Goal: Task Accomplishment & Management: Use online tool/utility

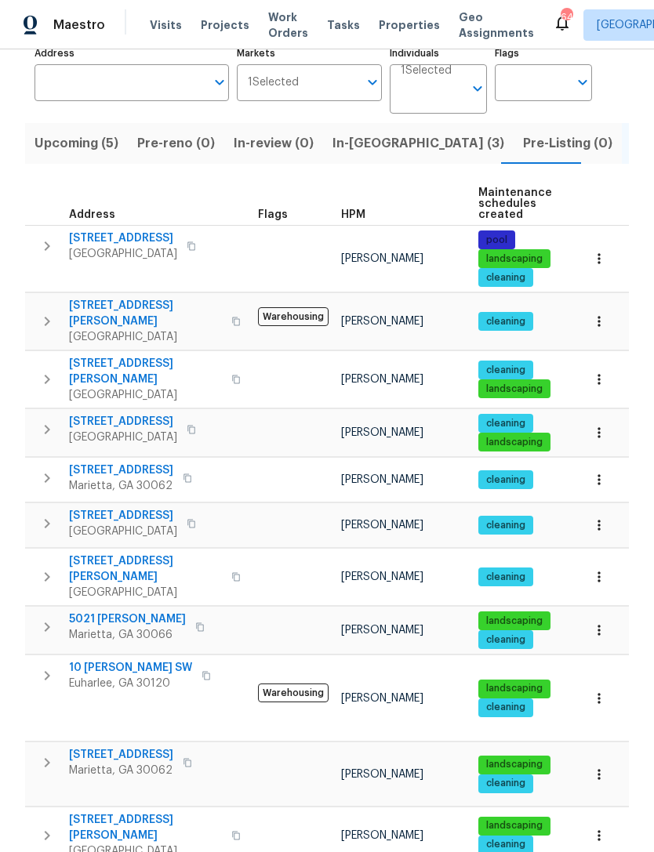
scroll to position [113, 0]
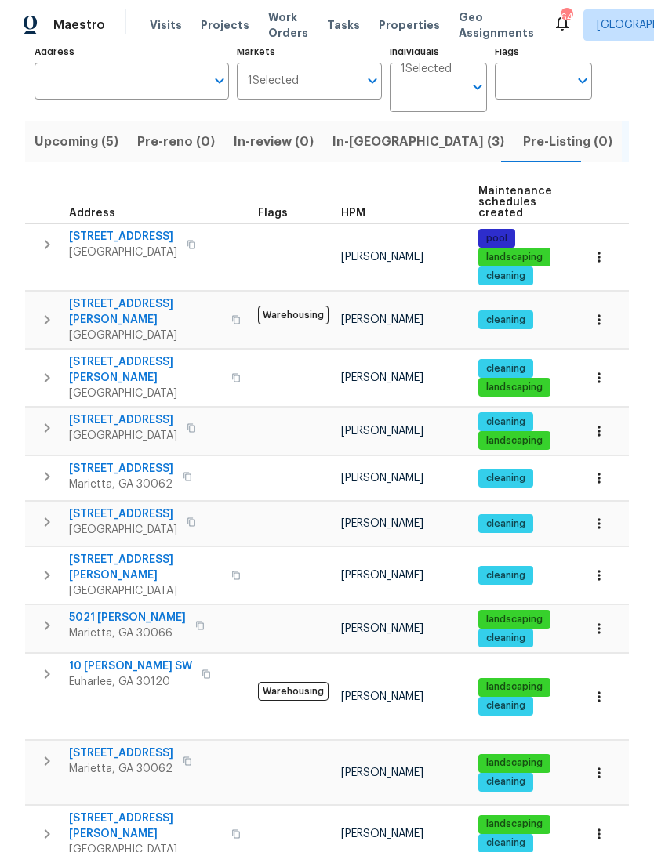
click at [87, 131] on span "Upcoming (5)" at bounding box center [76, 142] width 84 height 22
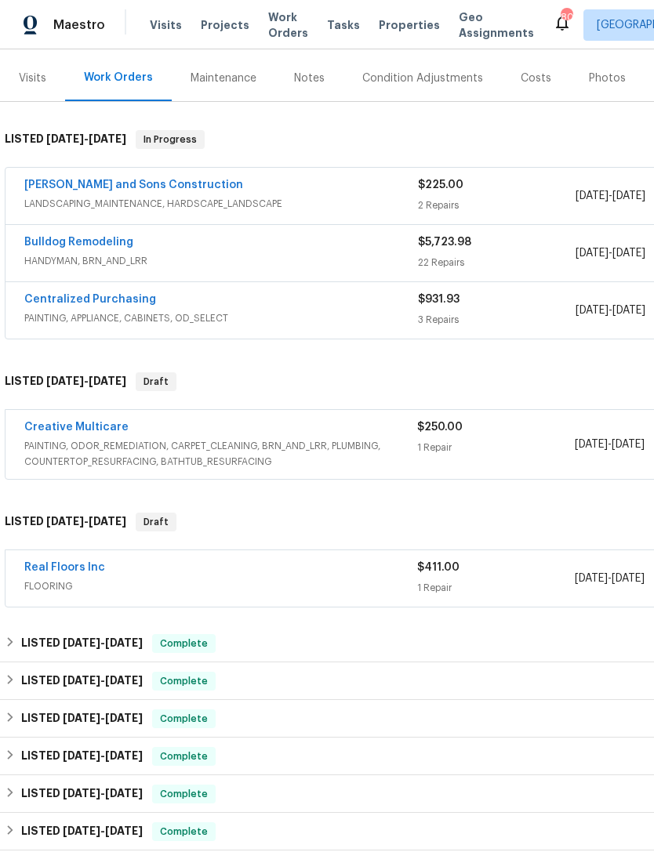
scroll to position [185, 0]
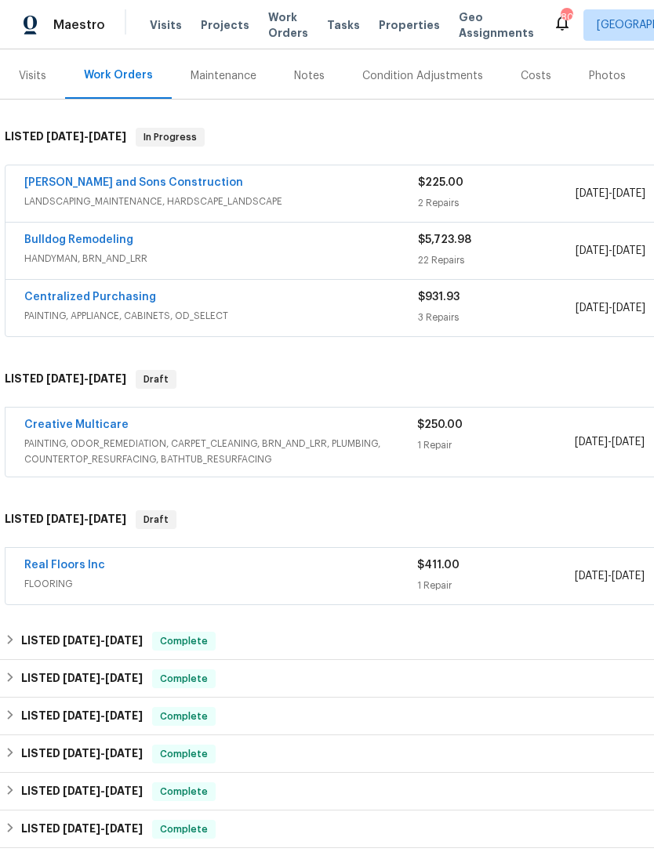
click at [82, 569] on link "Real Floors Inc" at bounding box center [64, 565] width 81 height 11
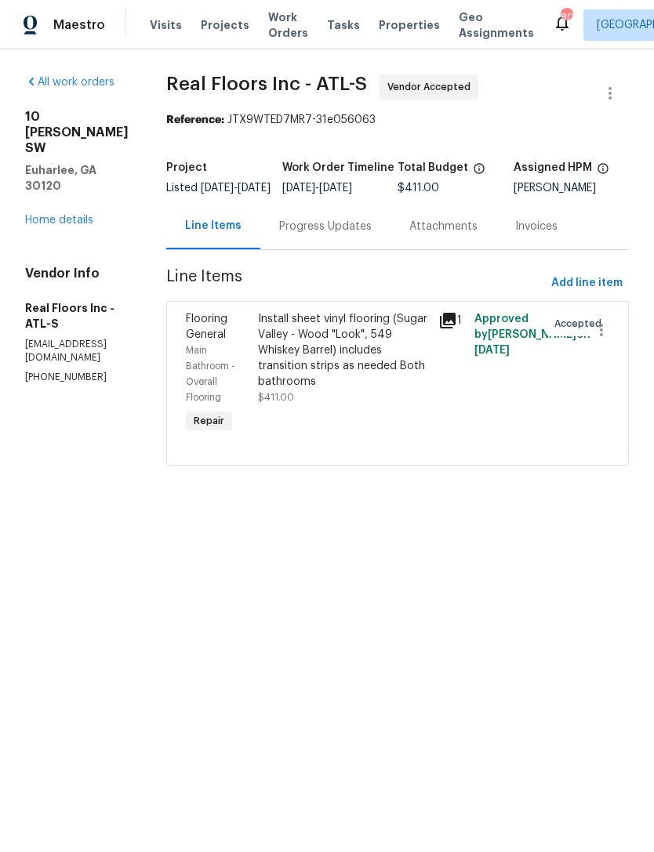
click at [336, 234] on div "Progress Updates" at bounding box center [325, 227] width 93 height 16
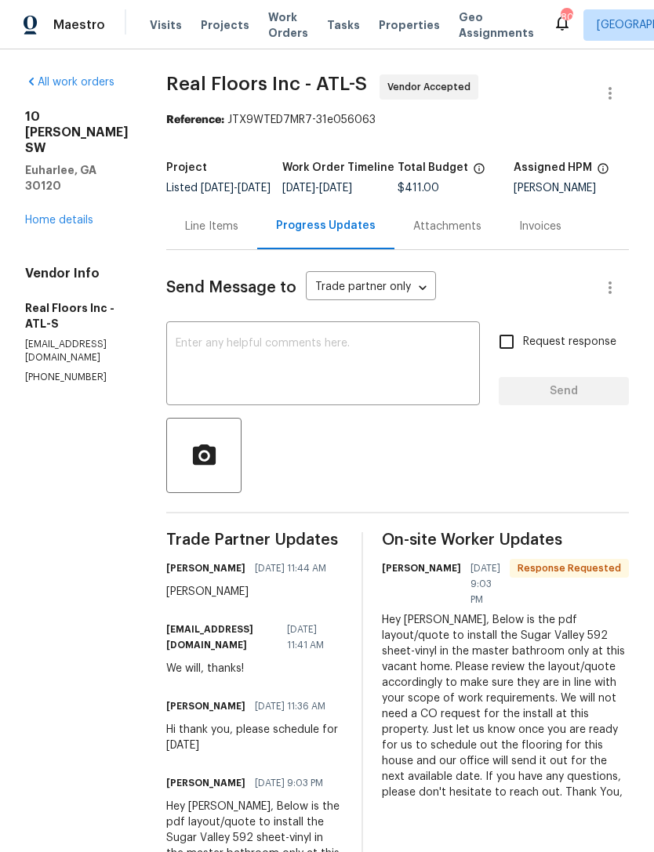
click at [236, 234] on div "Line Items" at bounding box center [211, 227] width 53 height 16
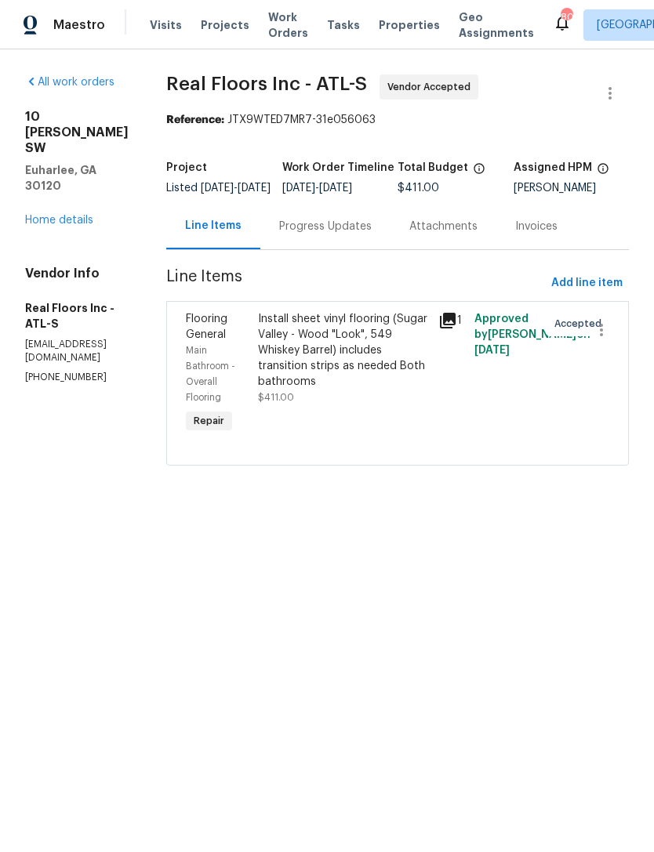
click at [49, 215] on link "Home details" at bounding box center [59, 220] width 68 height 11
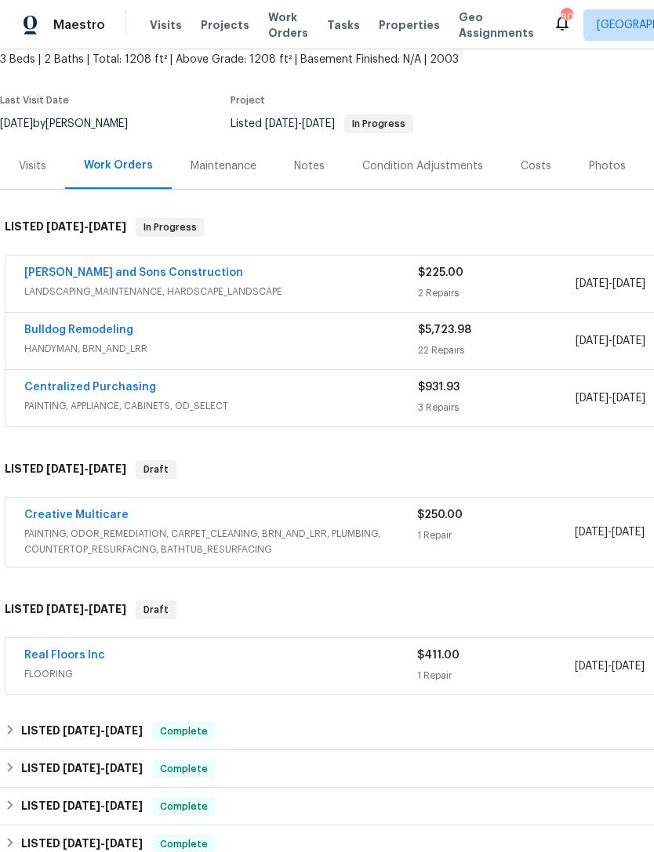
scroll to position [93, 0]
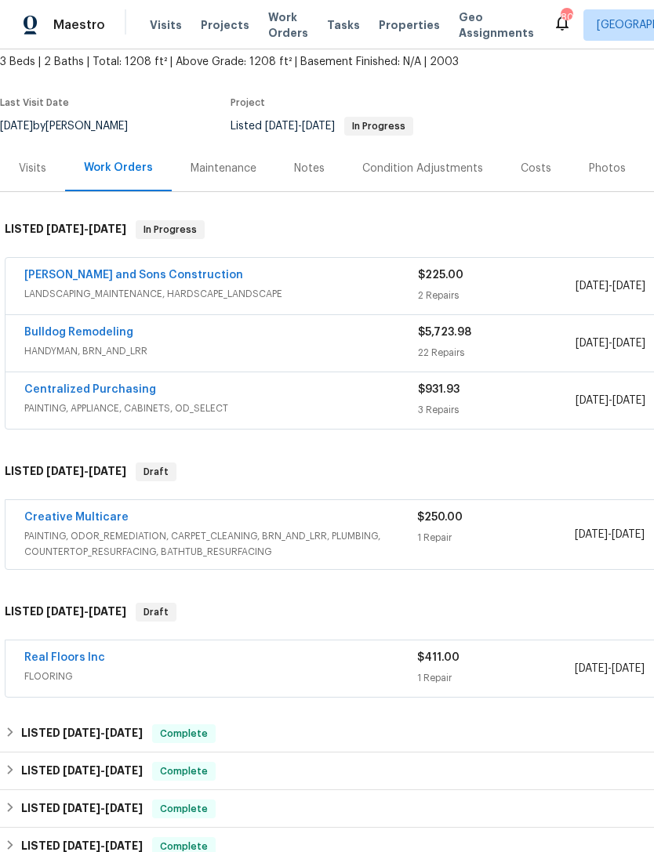
click at [175, 671] on span "FLOORING" at bounding box center [220, 677] width 393 height 16
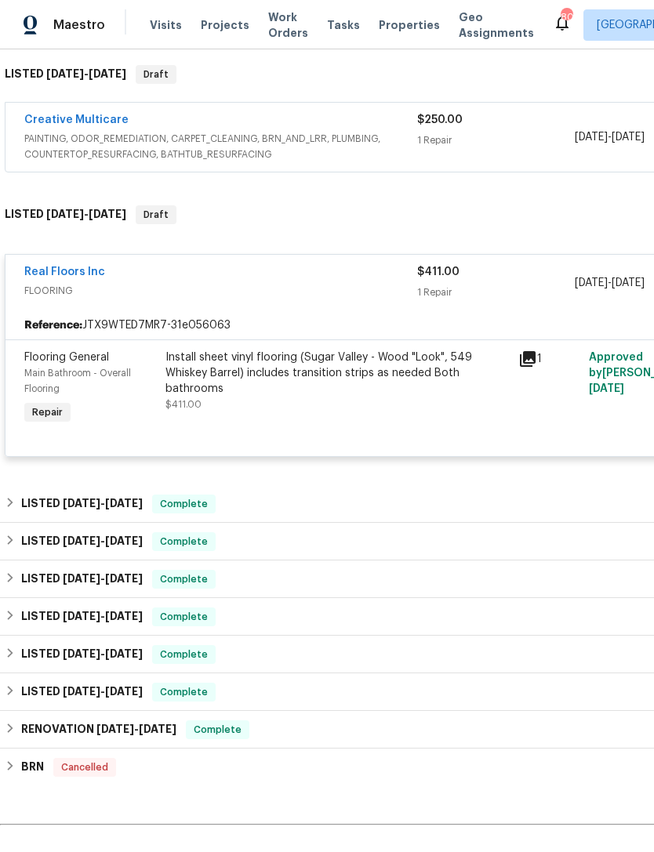
scroll to position [489, 0]
click at [67, 270] on link "Real Floors Inc" at bounding box center [64, 272] width 81 height 11
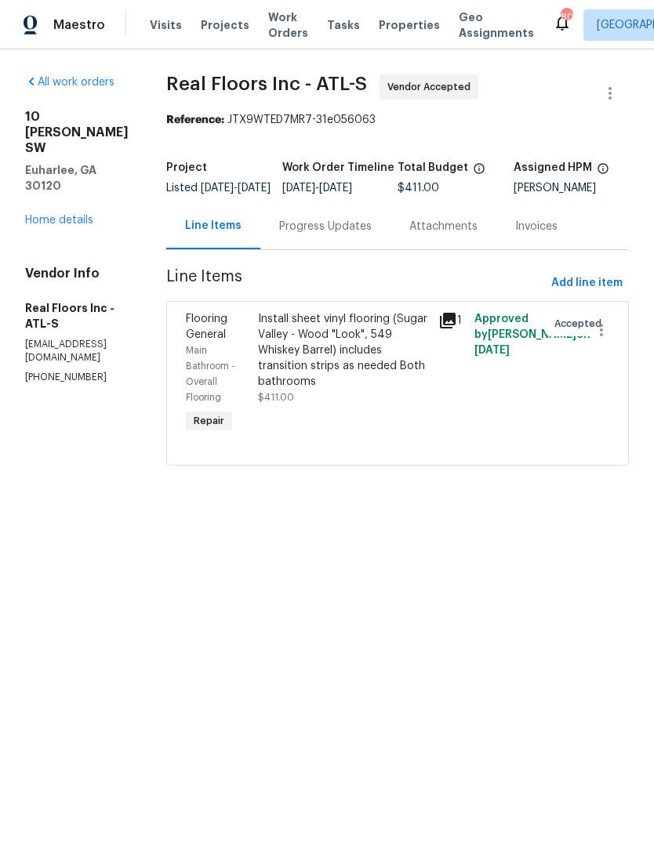
click at [71, 215] on link "Home details" at bounding box center [59, 220] width 68 height 11
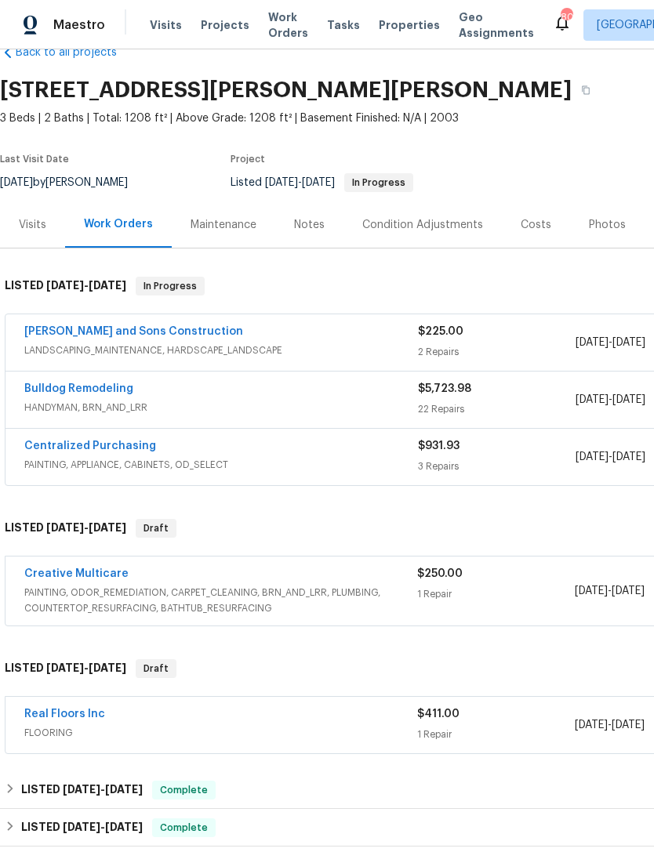
scroll to position [36, 0]
click at [245, 394] on div "Bulldog Remodeling" at bounding box center [221, 390] width 394 height 19
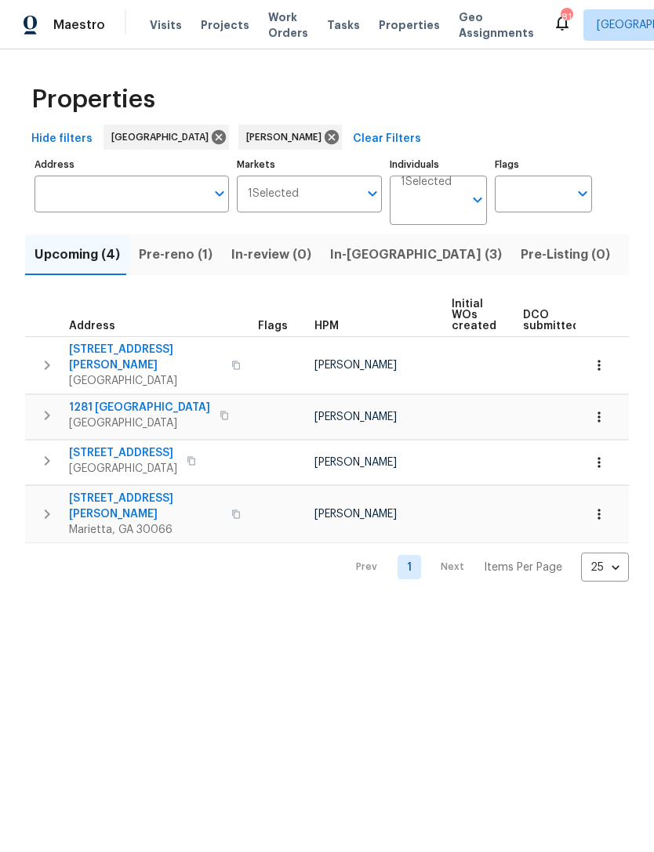
click at [181, 258] on span "Pre-reno (1)" at bounding box center [176, 255] width 74 height 22
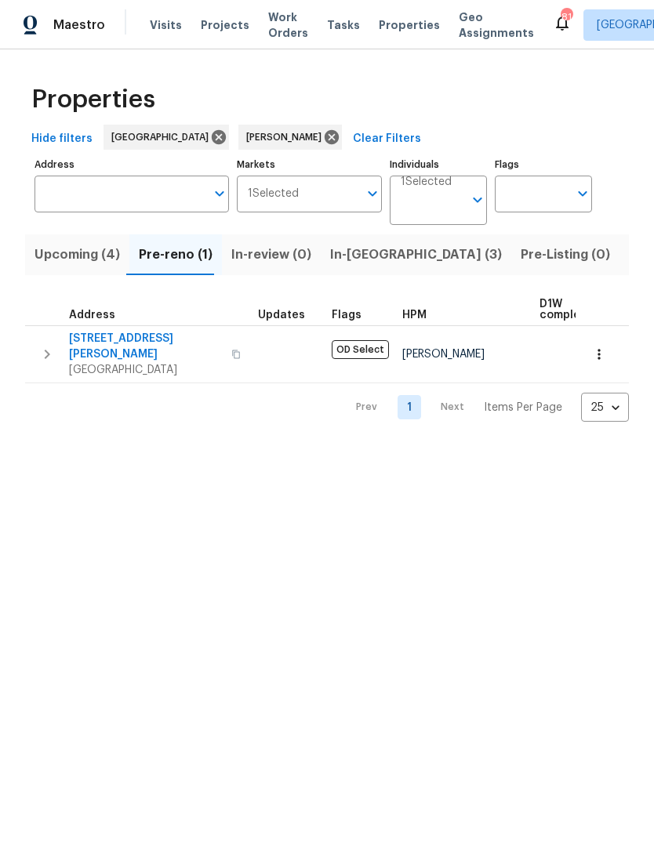
click at [603, 355] on icon "button" at bounding box center [599, 355] width 16 height 16
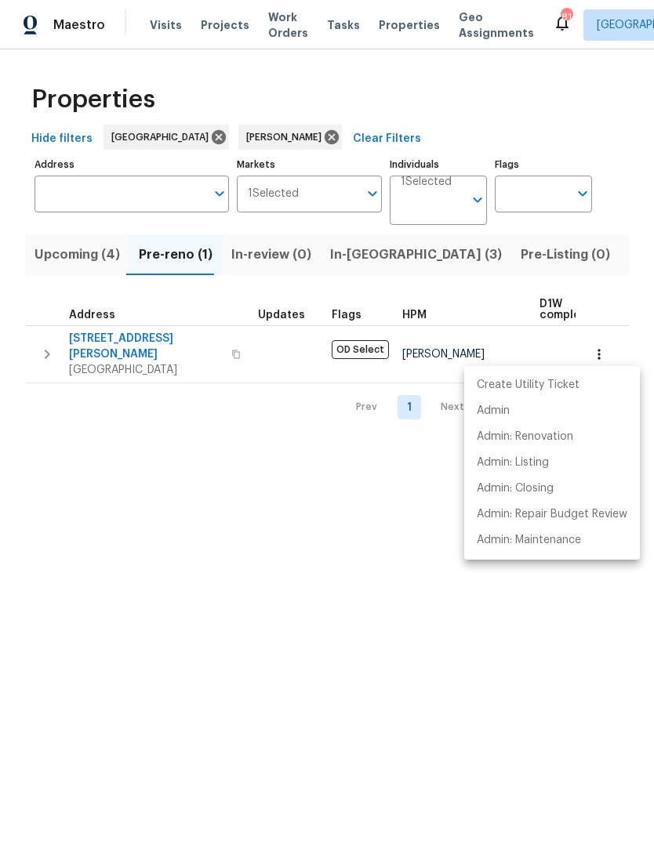
click at [122, 338] on div at bounding box center [327, 426] width 654 height 852
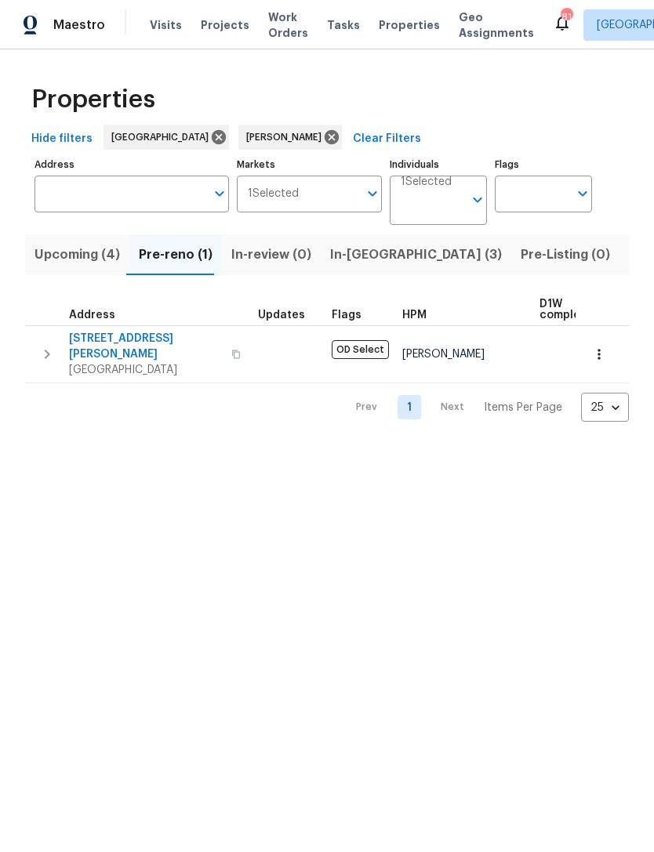
click at [130, 343] on span "314 Jackson St" at bounding box center [145, 346] width 153 height 31
click at [80, 248] on span "Upcoming (4)" at bounding box center [76, 255] width 85 height 22
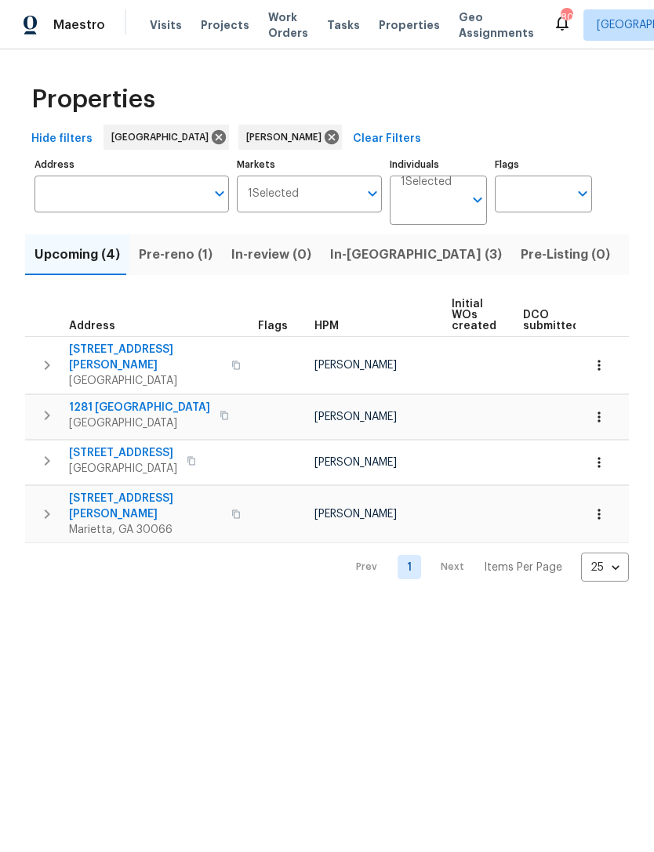
click at [361, 261] on span "In-reno (3)" at bounding box center [416, 255] width 172 height 22
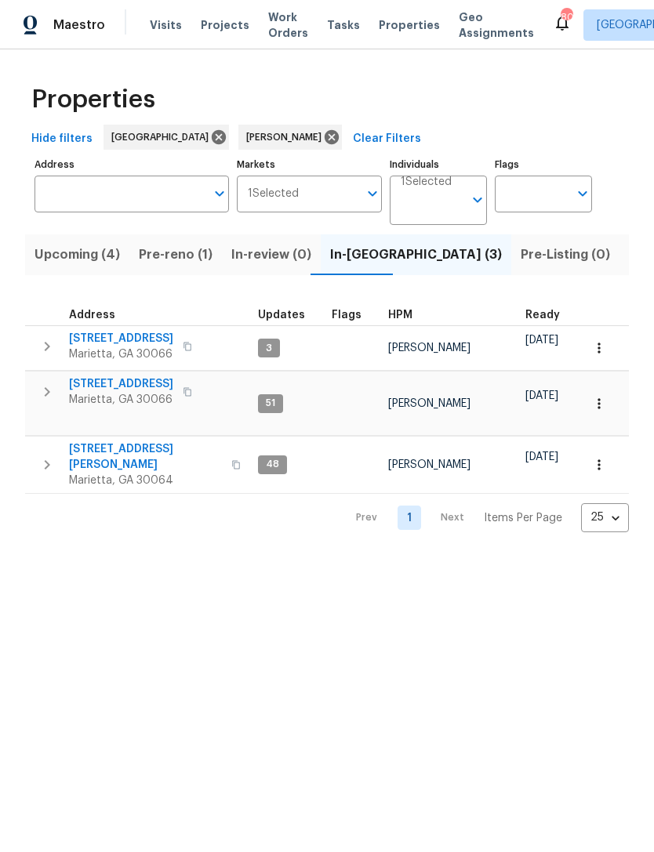
click at [132, 342] on span "180 Parkstone Way" at bounding box center [121, 339] width 104 height 16
click at [182, 264] on span "Pre-reno (1)" at bounding box center [176, 255] width 74 height 22
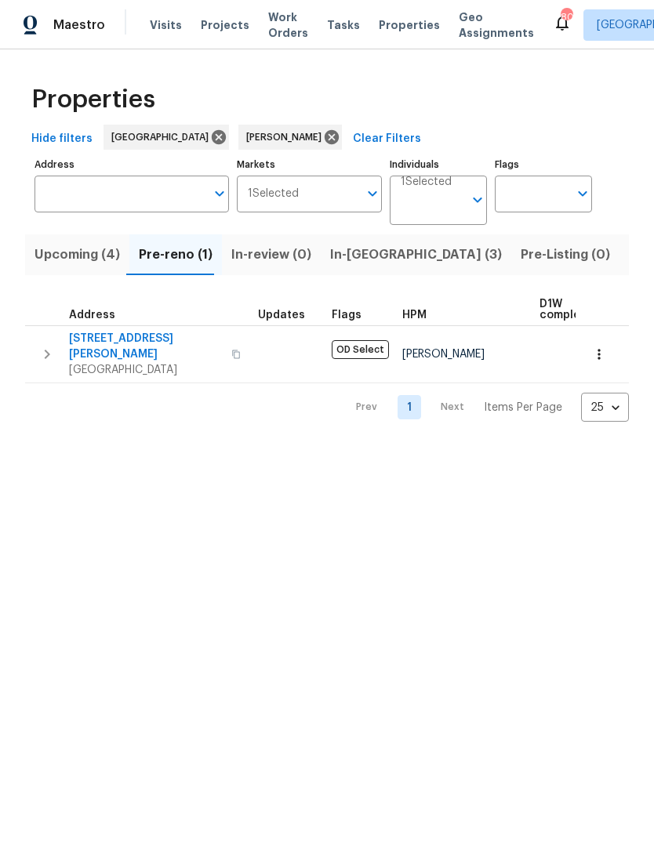
click at [596, 347] on icon "button" at bounding box center [599, 355] width 16 height 16
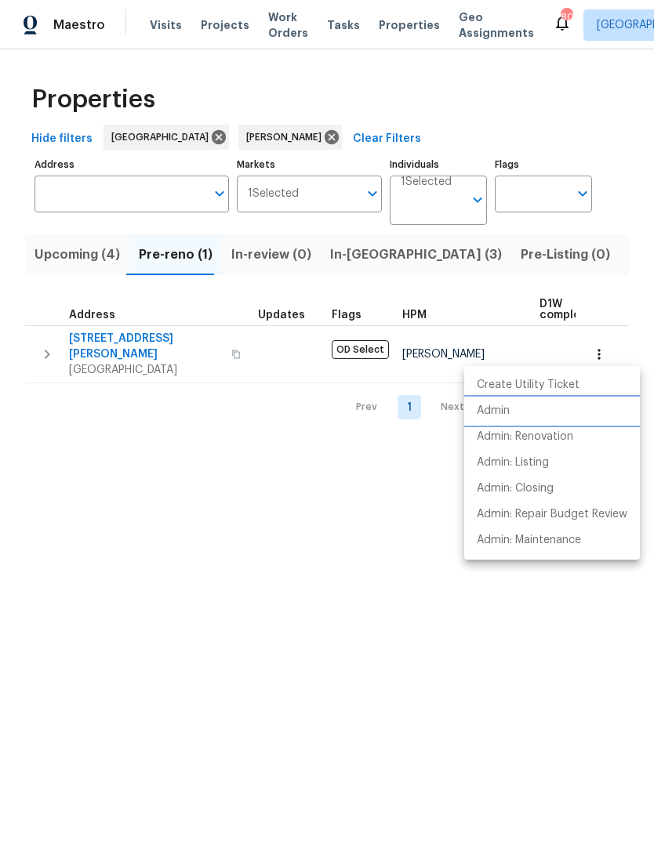
click at [501, 412] on p "Admin" at bounding box center [493, 411] width 33 height 16
click at [360, 253] on div at bounding box center [327, 426] width 654 height 852
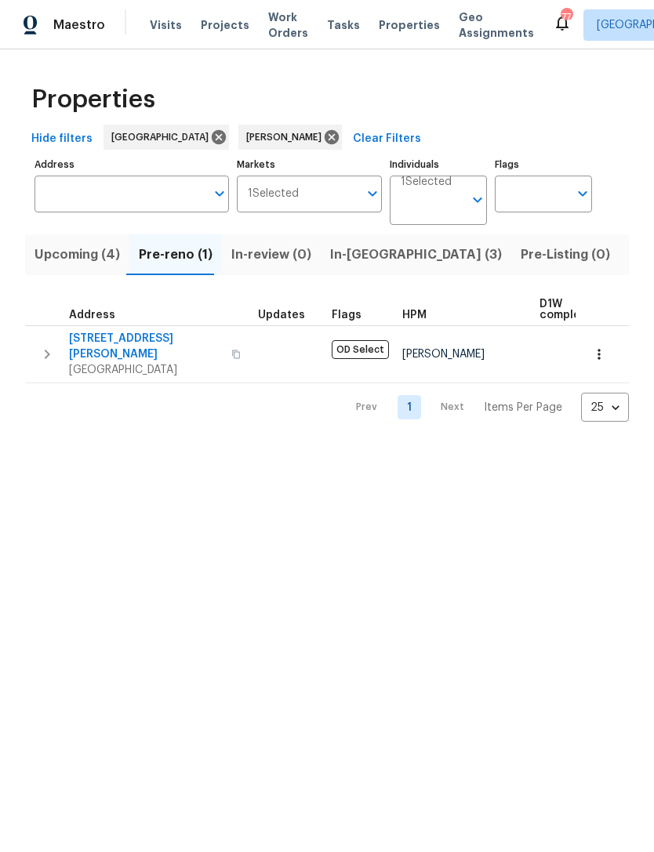
click at [366, 250] on span "In-reno (3)" at bounding box center [416, 255] width 172 height 22
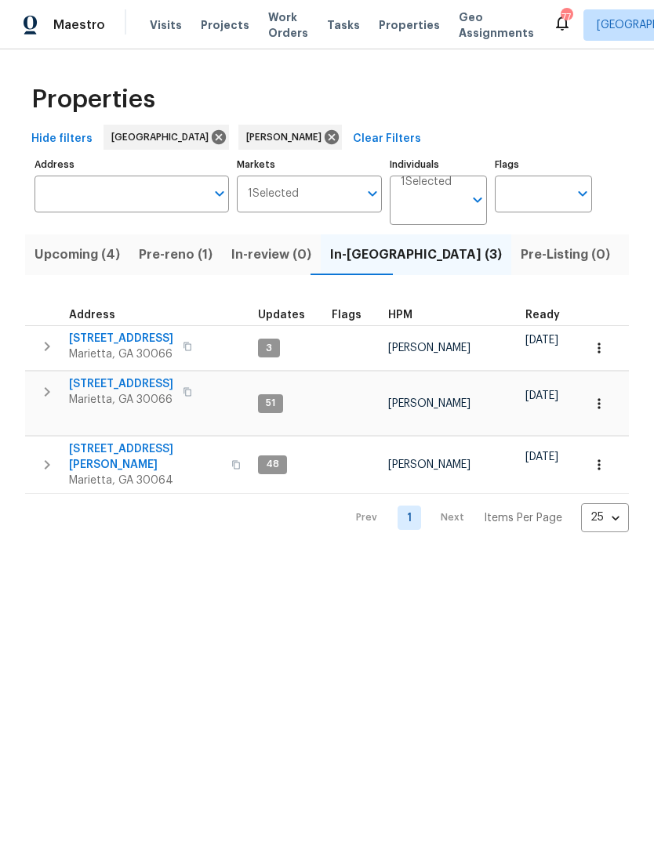
click at [132, 378] on span "692 Suholden Cir" at bounding box center [121, 384] width 104 height 16
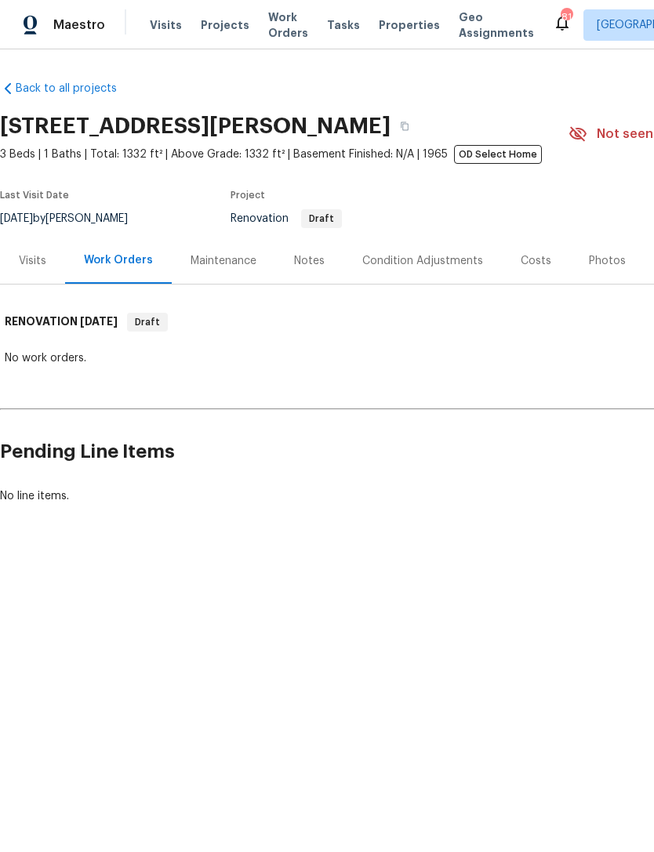
click at [22, 260] on div "Visits" at bounding box center [32, 261] width 27 height 16
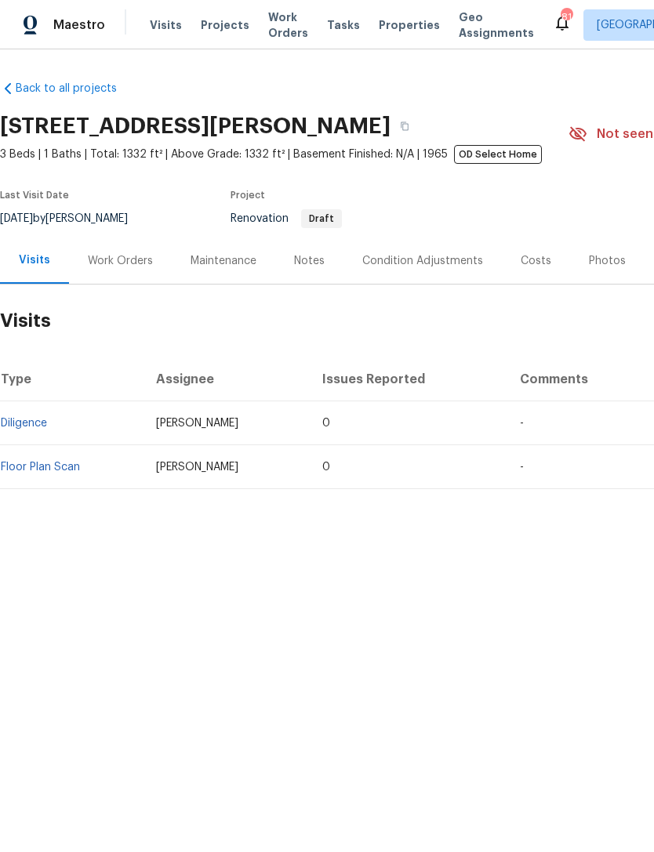
click at [118, 259] on div "Work Orders" at bounding box center [120, 261] width 65 height 16
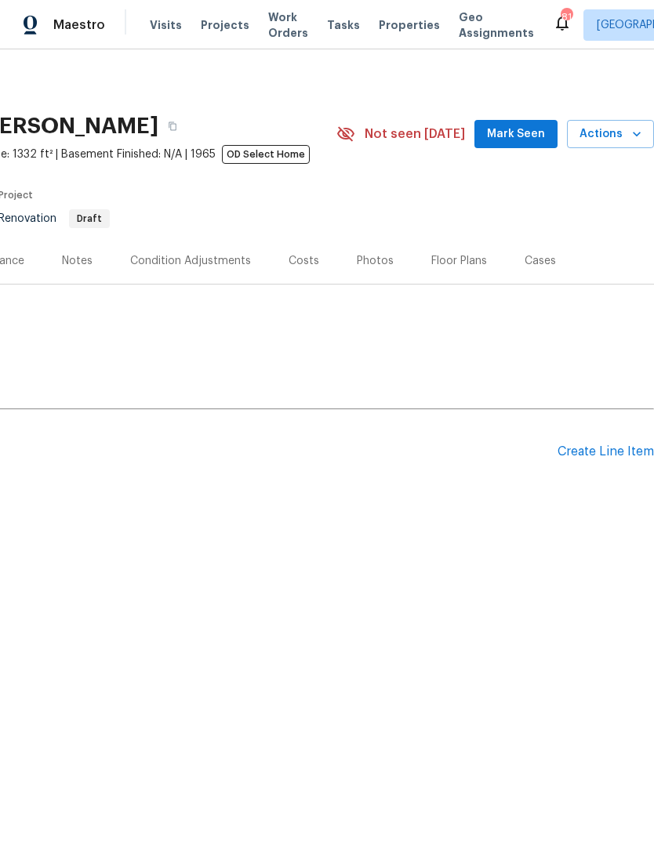
scroll to position [0, 232]
click at [596, 450] on div "Create Line Item" at bounding box center [605, 452] width 96 height 15
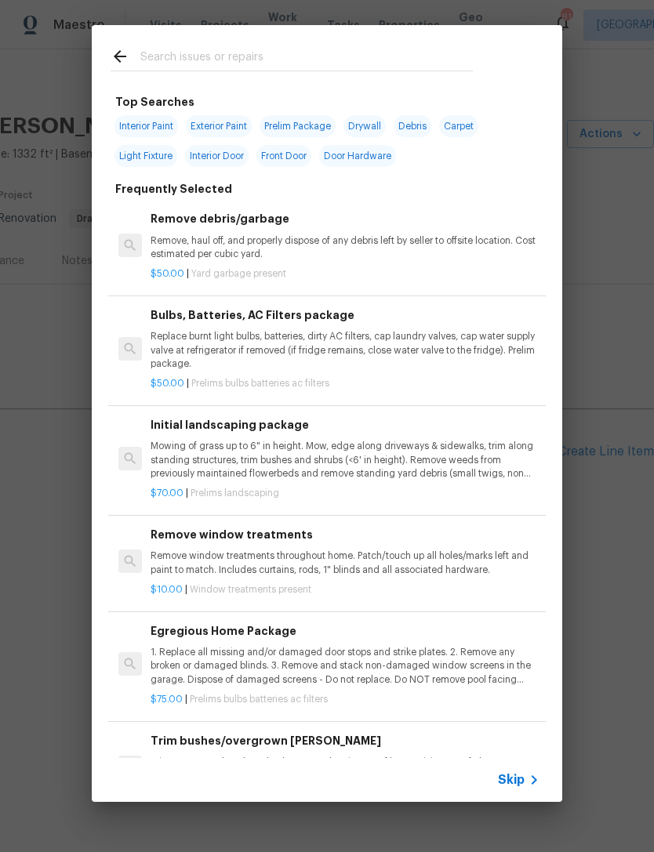
click at [267, 60] on input "text" at bounding box center [306, 59] width 332 height 24
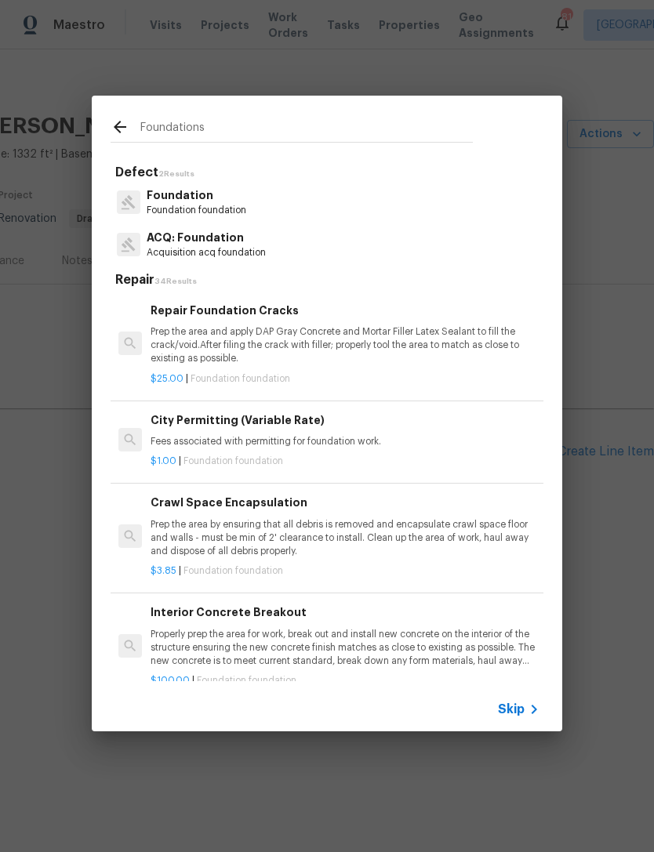
type input "Foundation"
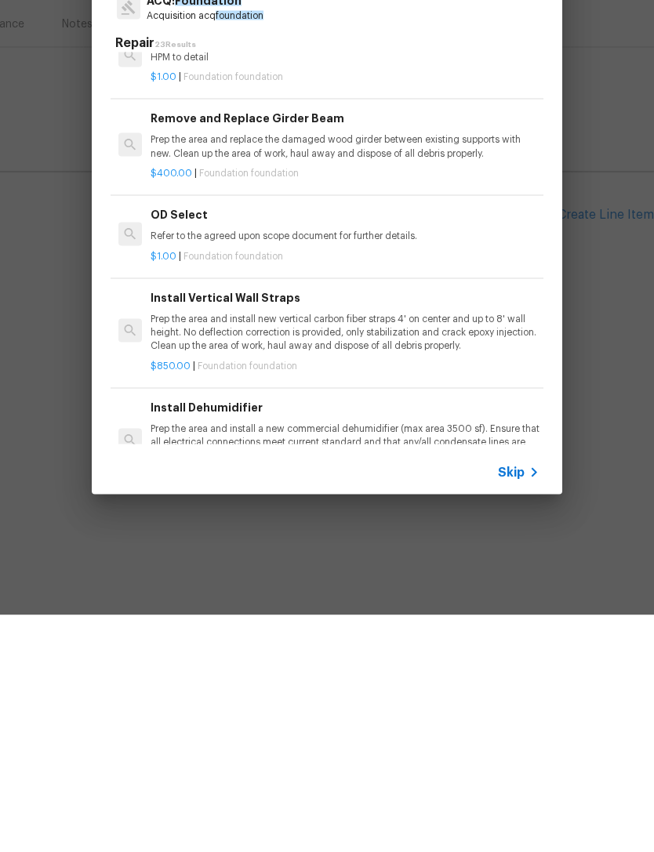
scroll to position [1204, 0]
click at [406, 467] on p "Refer to the agreed upon scope document for further details." at bounding box center [345, 473] width 389 height 13
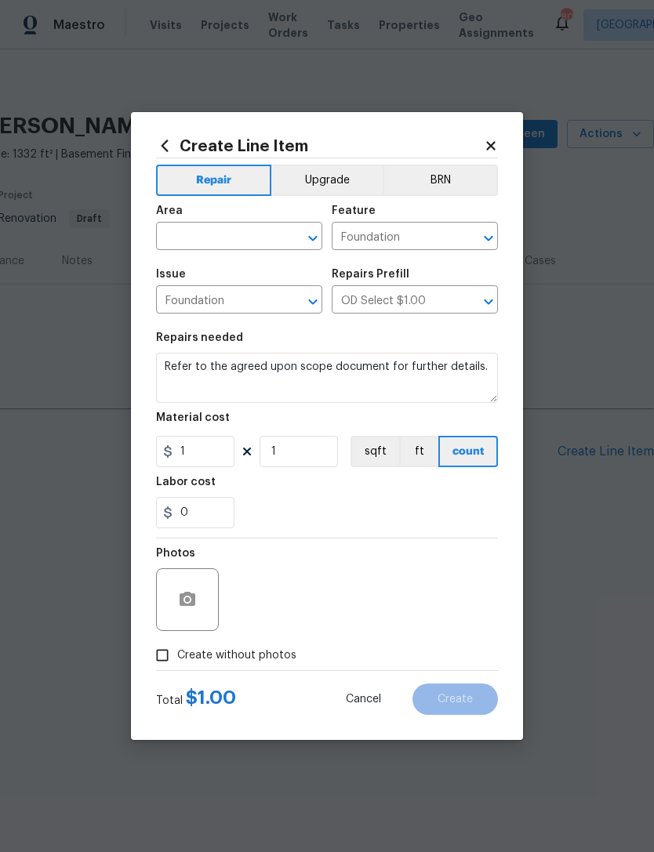
click at [230, 229] on input "text" at bounding box center [217, 238] width 122 height 24
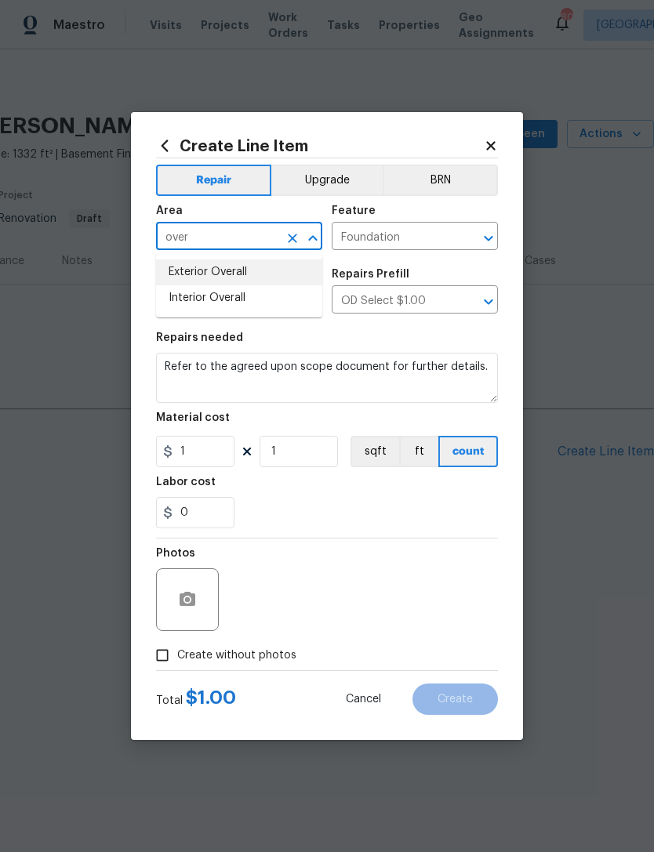
click at [249, 268] on li "Exterior Overall" at bounding box center [239, 273] width 166 height 26
type input "Exterior Overall"
click at [318, 481] on div "Labor cost" at bounding box center [327, 487] width 342 height 20
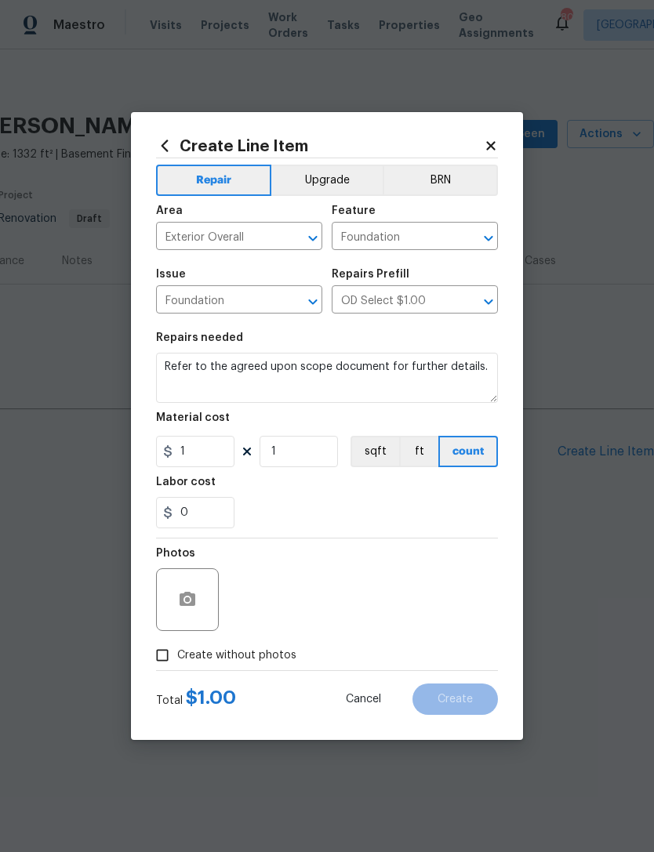
click at [179, 347] on div "Repairs needed" at bounding box center [327, 342] width 342 height 20
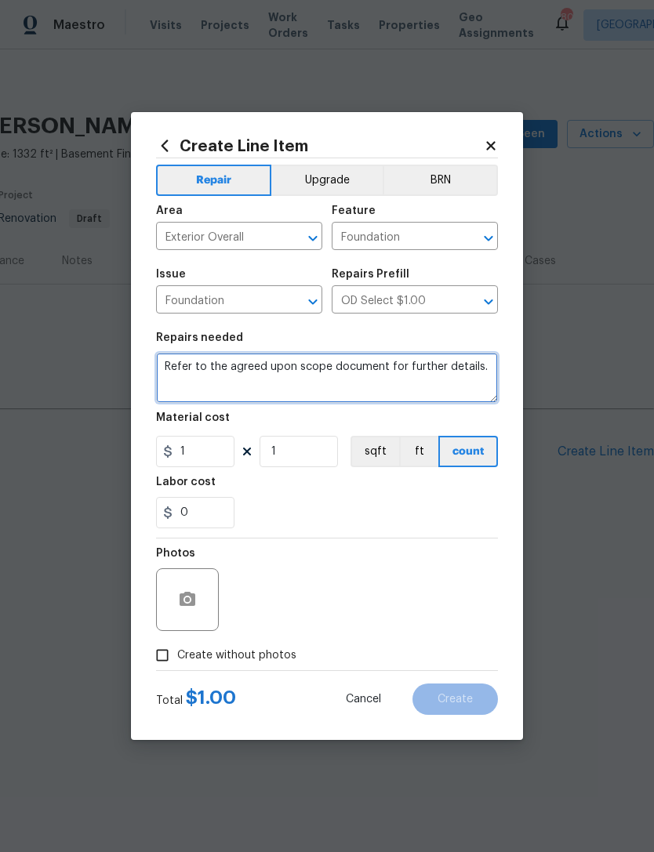
click at [171, 361] on textarea "Refer to the agreed upon scope document for further details." at bounding box center [327, 378] width 342 height 50
click at [161, 380] on textarea "Refer to the agreed upon scope document for further details." at bounding box center [327, 378] width 342 height 50
click at [368, 367] on textarea "Refer to the agreed upon scope document for further details." at bounding box center [327, 378] width 342 height 50
click at [168, 375] on textarea "Refer to the agreed upon scope document for further details." at bounding box center [327, 378] width 342 height 50
type textarea "Refer to the agreed upon scope document for further details."
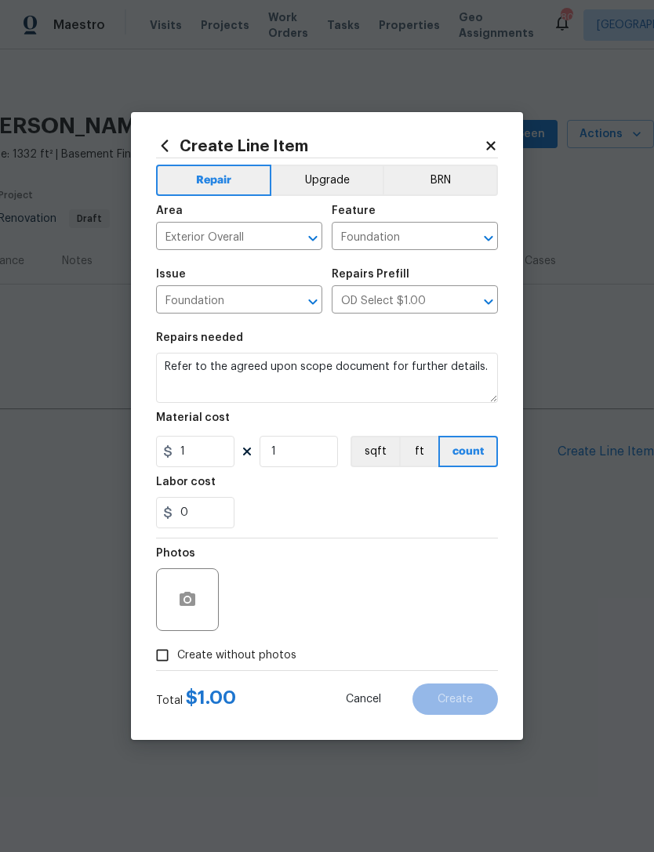
click at [494, 139] on icon at bounding box center [491, 146] width 14 height 14
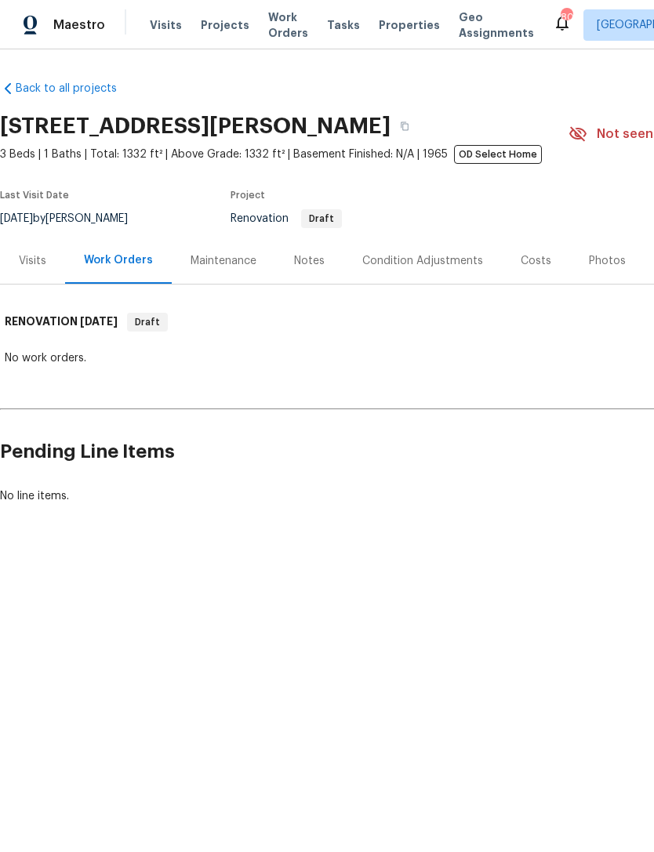
scroll to position [0, 0]
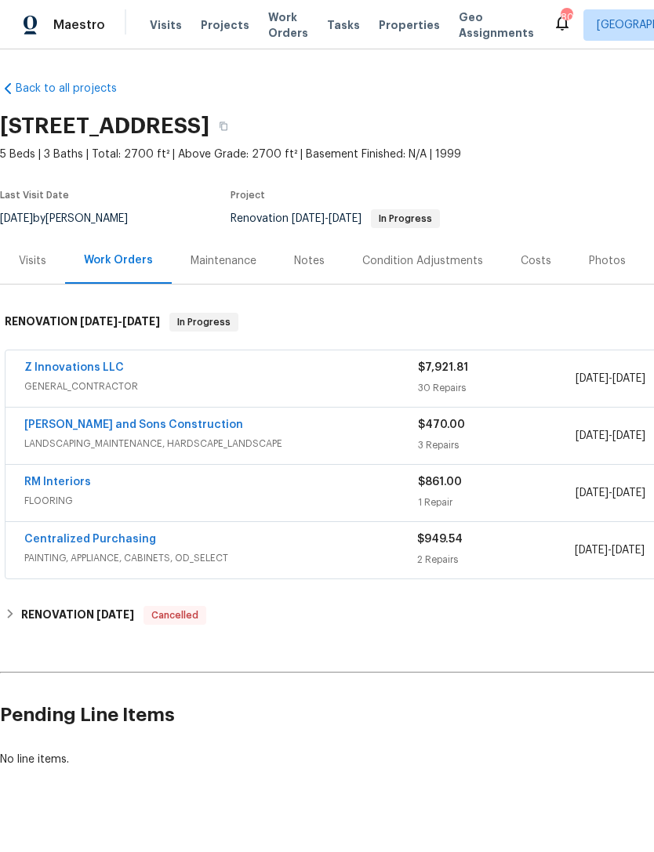
click at [521, 261] on div "Costs" at bounding box center [536, 261] width 31 height 16
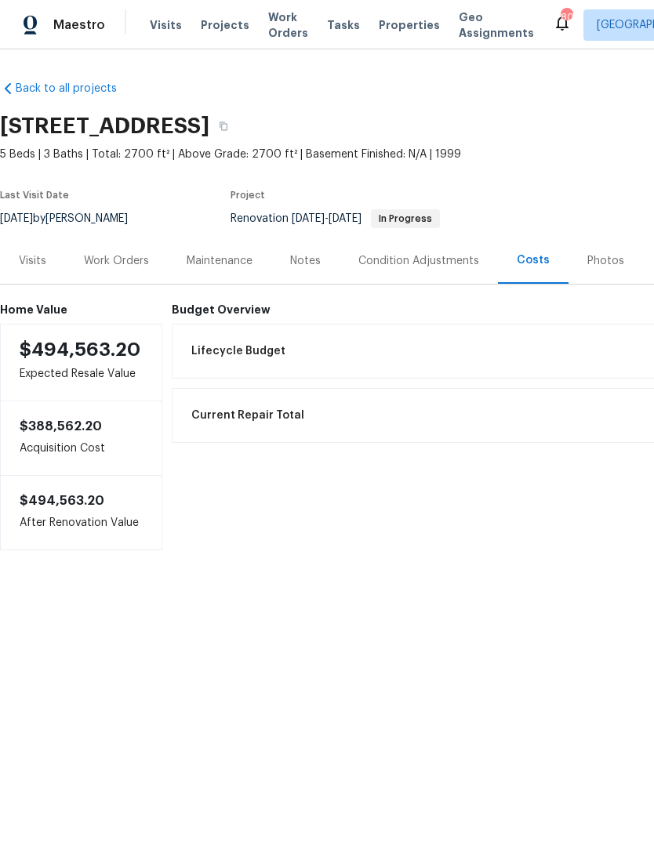
click at [319, 266] on div "Notes" at bounding box center [305, 261] width 31 height 16
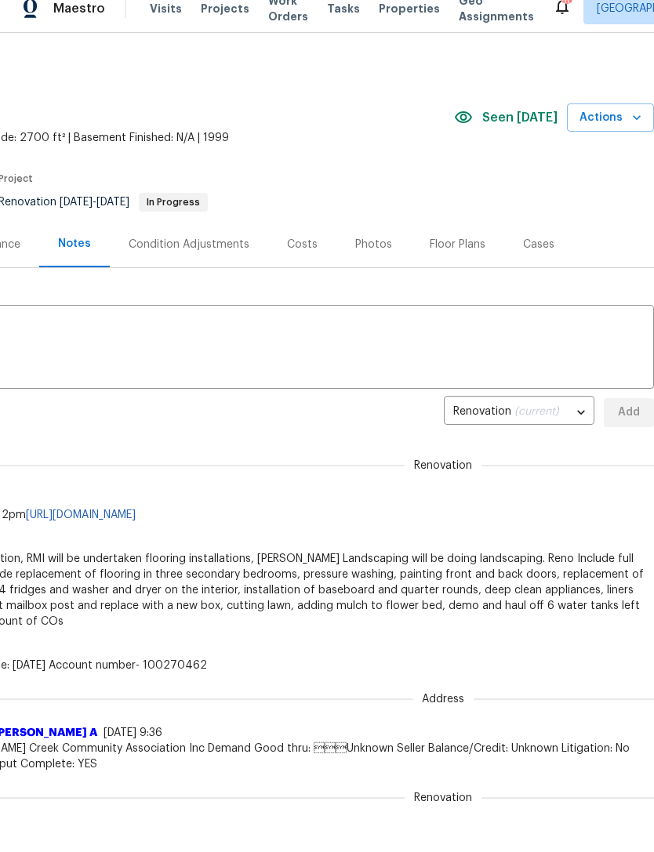
scroll to position [0, 232]
click at [310, 243] on div "Costs" at bounding box center [302, 246] width 31 height 16
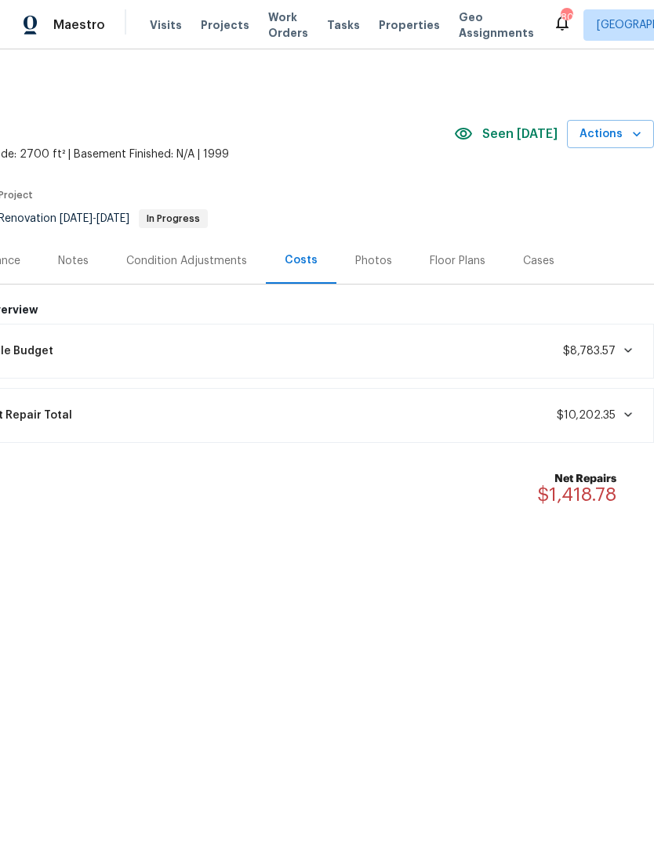
click at [613, 341] on div "Lifecycle Budget $8,783.57" at bounding box center [297, 351] width 695 height 34
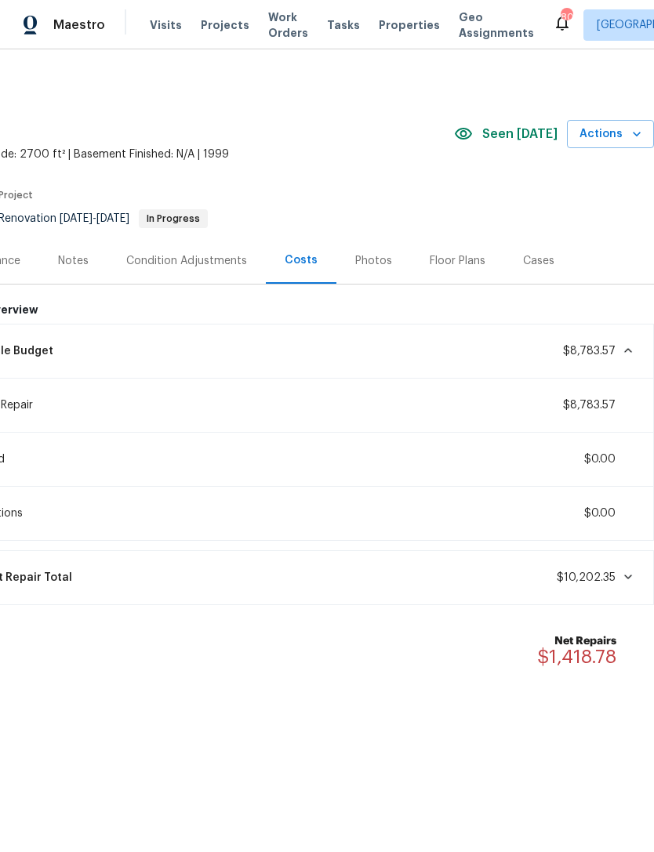
scroll to position [0, 232]
click at [343, 249] on div "Photos" at bounding box center [373, 261] width 74 height 46
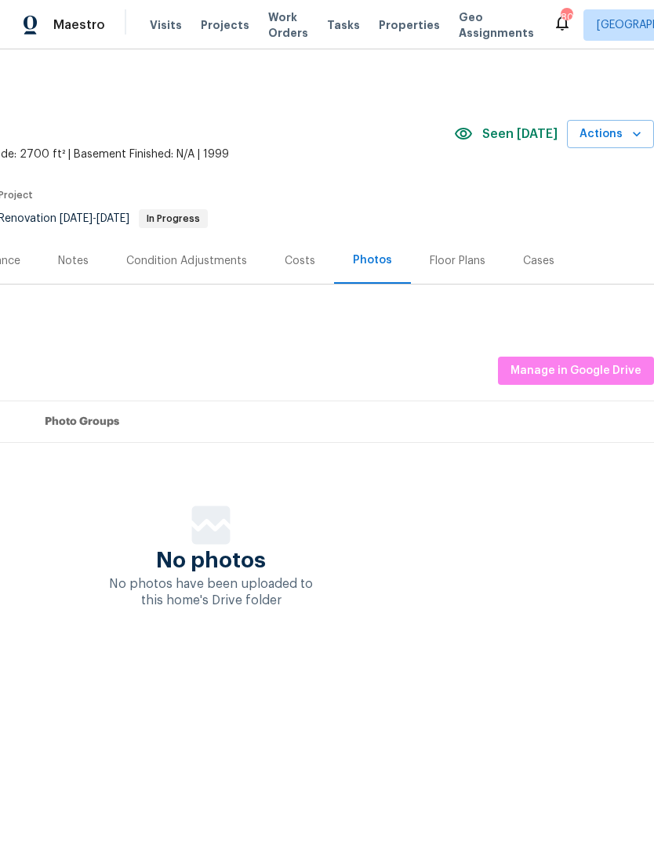
click at [430, 257] on div "Floor Plans" at bounding box center [458, 261] width 56 height 16
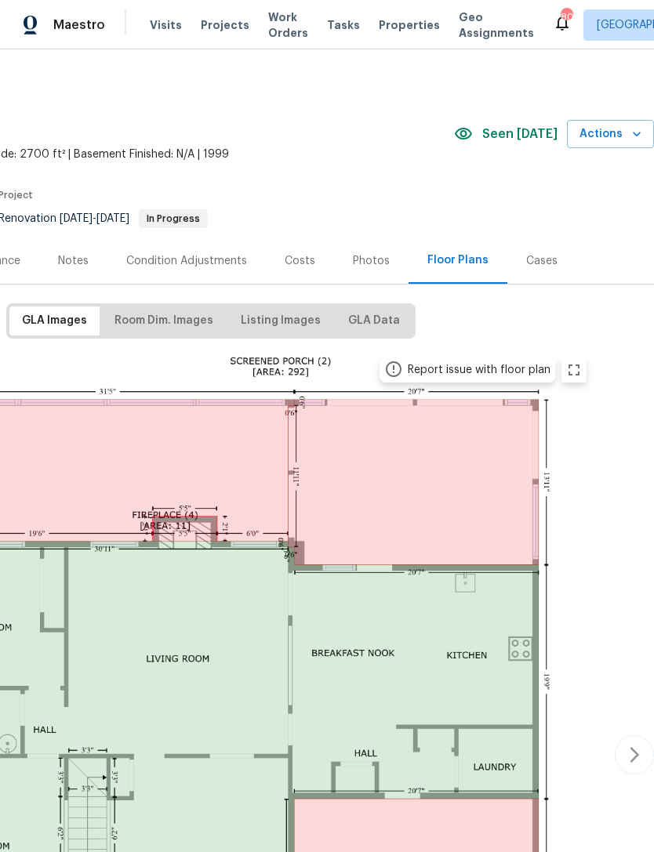
click at [159, 266] on div "Condition Adjustments" at bounding box center [186, 261] width 121 height 16
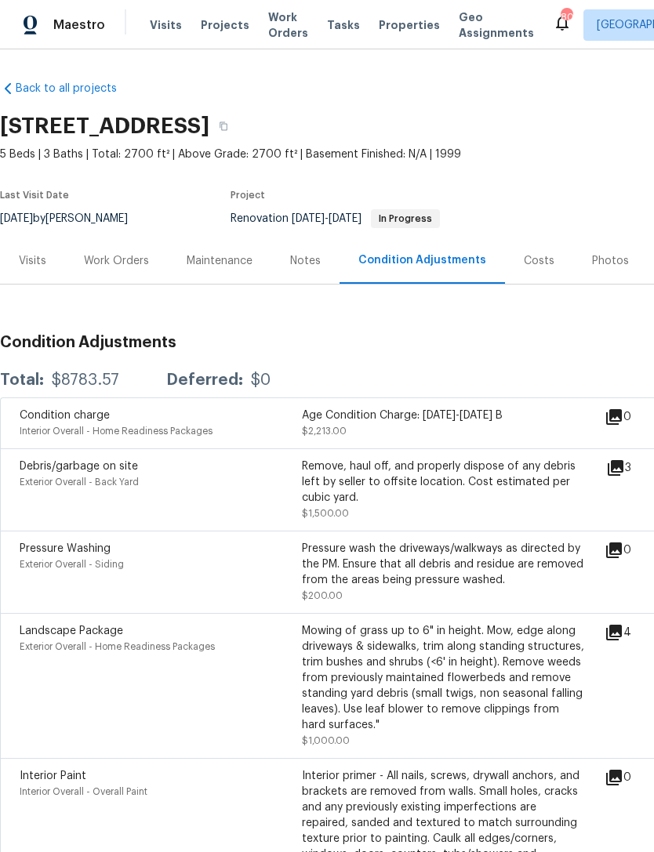
click at [93, 256] on div "Work Orders" at bounding box center [116, 261] width 65 height 16
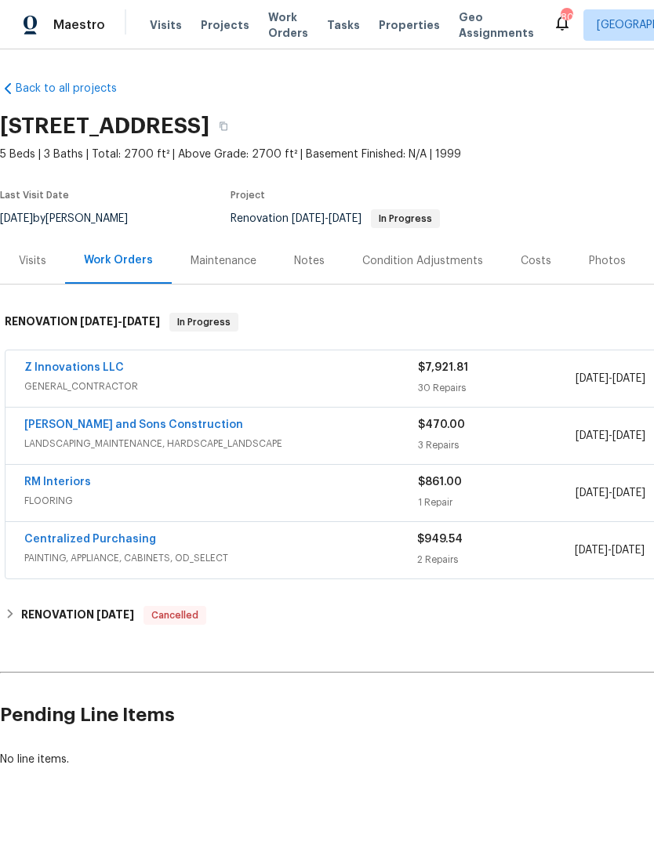
scroll to position [21, 0]
click at [391, 253] on div "Condition Adjustments" at bounding box center [422, 261] width 121 height 16
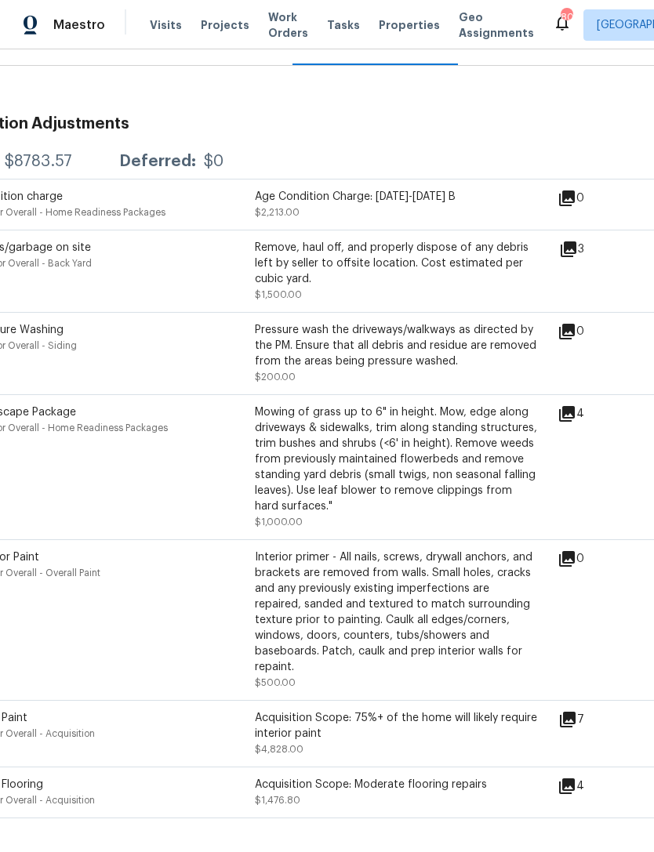
scroll to position [219, 50]
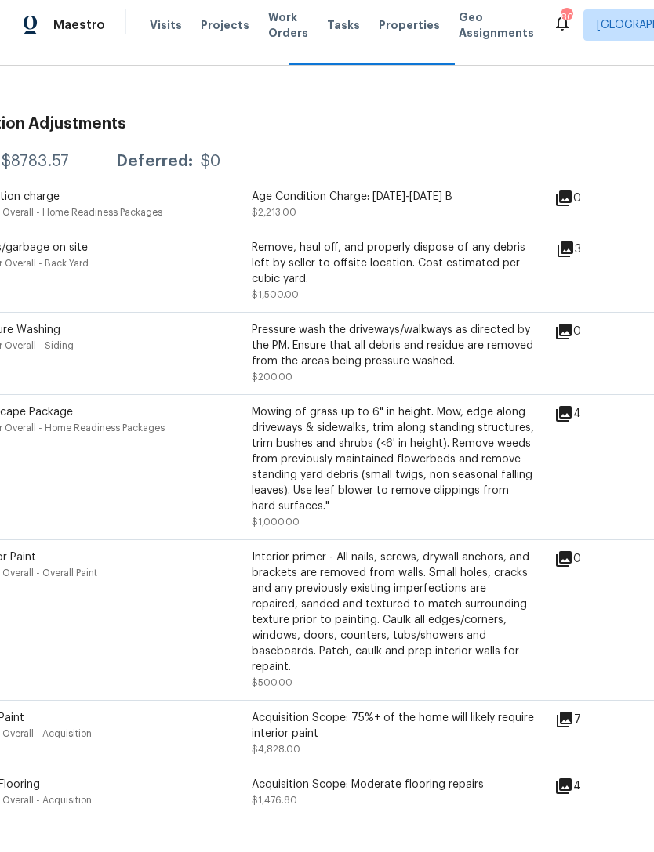
click at [260, 710] on div "Acquisition Scope: 75%+ of the home will likely require interior paint" at bounding box center [393, 725] width 282 height 31
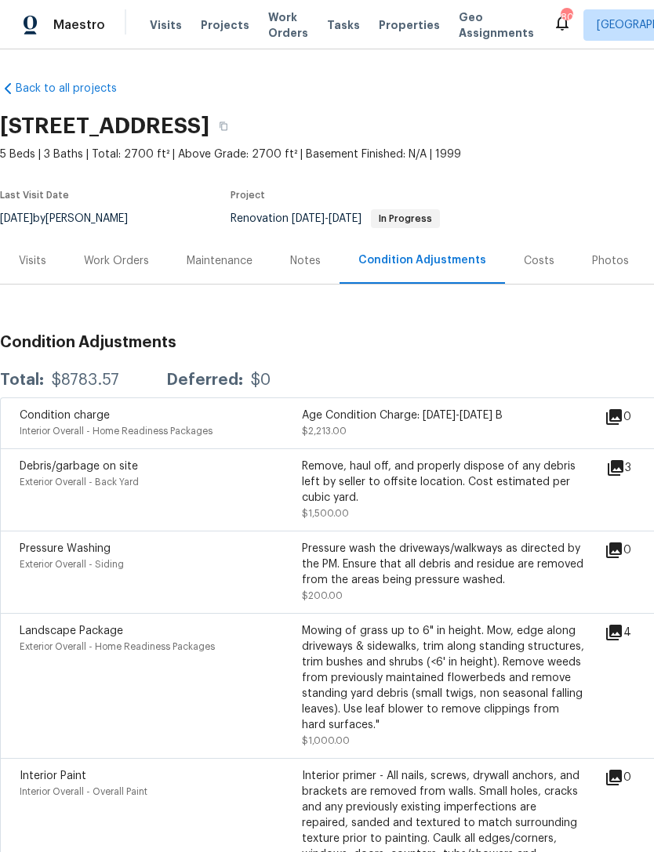
scroll to position [0, 0]
click at [57, 49] on div "Back to all projects 180 Parkstone Way, Marietta, GA 30066 5 Beds | 3 Baths | T…" at bounding box center [327, 450] width 654 height 803
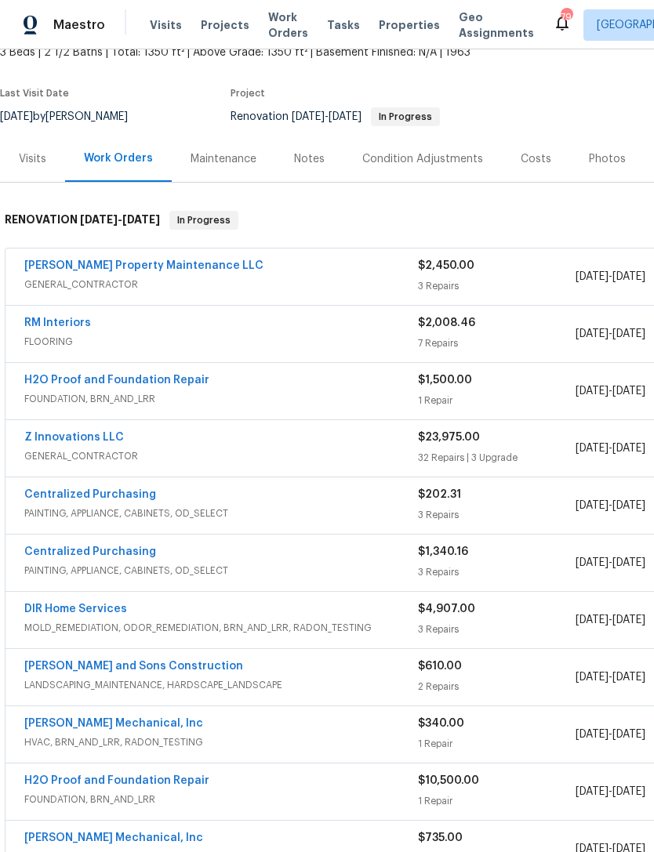
scroll to position [107, 0]
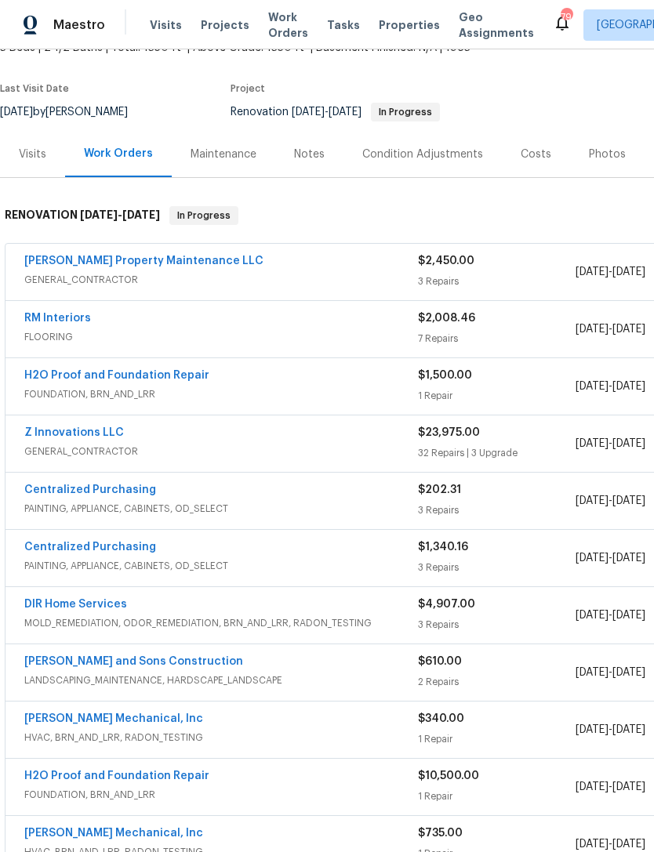
click at [85, 434] on link "Z Innovations LLC" at bounding box center [74, 432] width 100 height 11
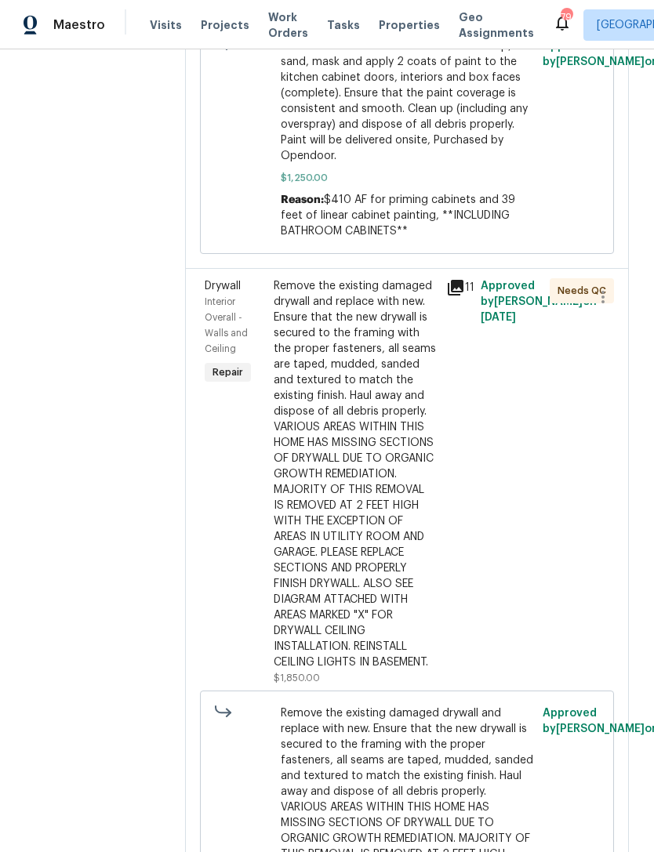
scroll to position [7066, 0]
